Goal: Find specific page/section: Find specific page/section

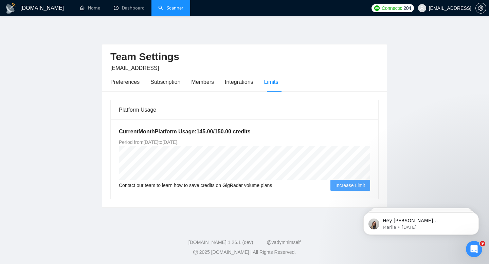
click at [177, 11] on link "Scanner" at bounding box center [170, 8] width 25 height 6
